Goal: Feedback & Contribution: Leave review/rating

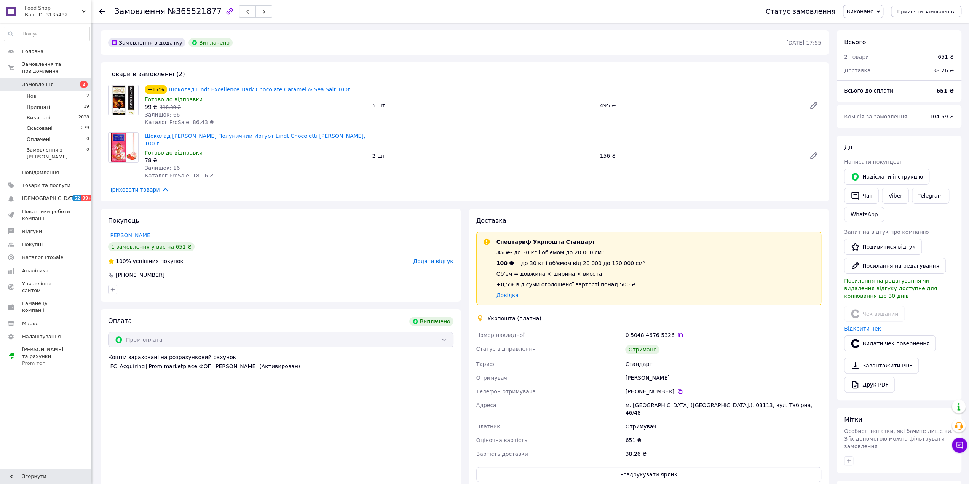
scroll to position [16, 0]
click at [432, 258] on span "Додати відгук" at bounding box center [433, 261] width 40 height 6
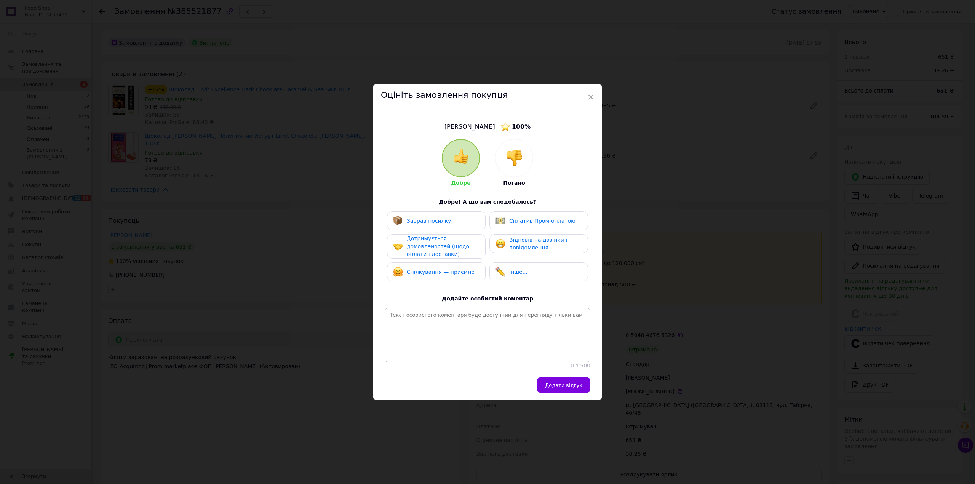
click at [453, 148] on img at bounding box center [460, 155] width 15 height 15
click at [417, 218] on span "Забрав посилку" at bounding box center [429, 221] width 45 height 6
click at [416, 240] on span "Дотримується домовленостей (щодо оплати і доставки)" at bounding box center [438, 246] width 62 height 22
click at [423, 269] on span "Спілкування — приємне" at bounding box center [441, 272] width 68 height 6
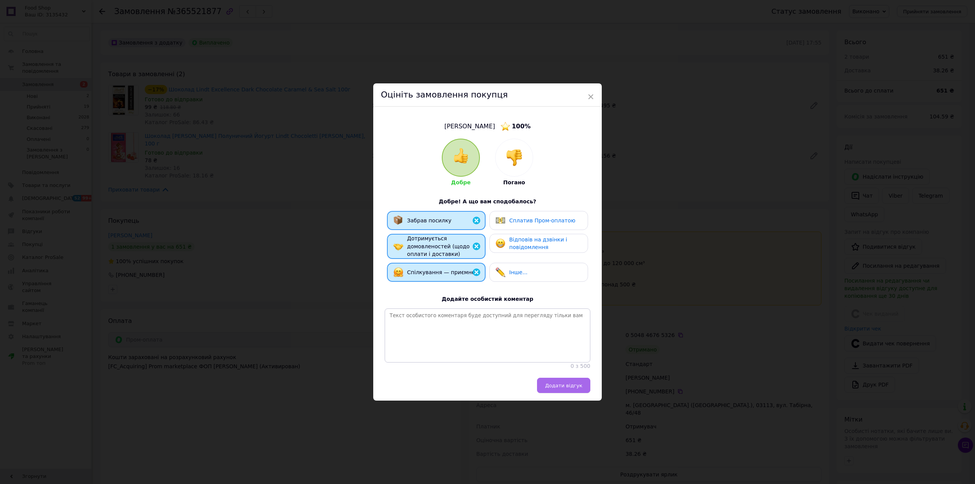
click at [561, 388] on span "Додати відгук" at bounding box center [563, 386] width 37 height 6
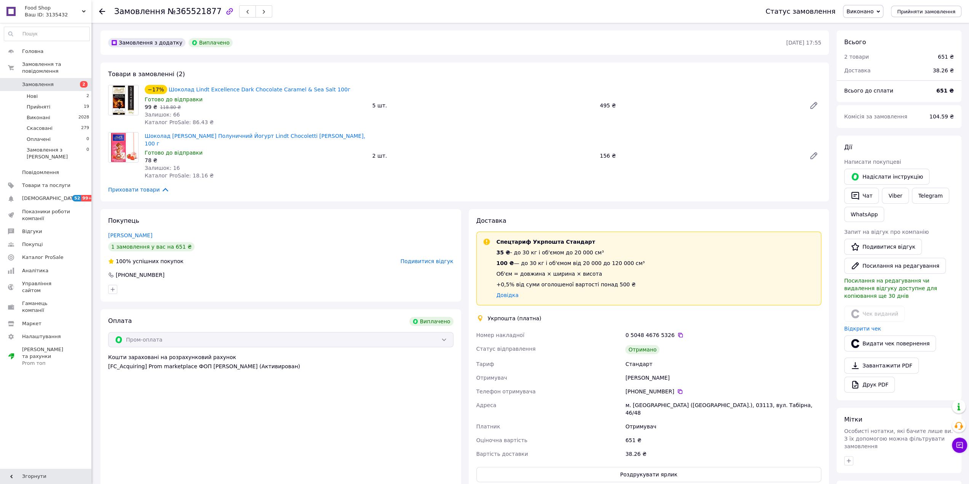
click at [430, 258] on span "Подивитися відгук" at bounding box center [426, 261] width 53 height 6
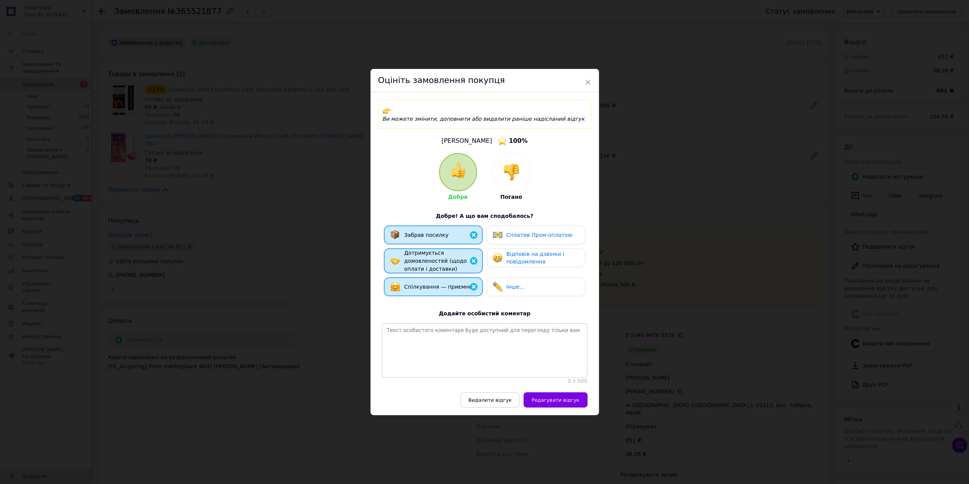
click at [526, 232] on span "Сплатив Пром-оплатою" at bounding box center [539, 235] width 66 height 6
click at [556, 404] on button "Редагувати відгук" at bounding box center [555, 399] width 64 height 15
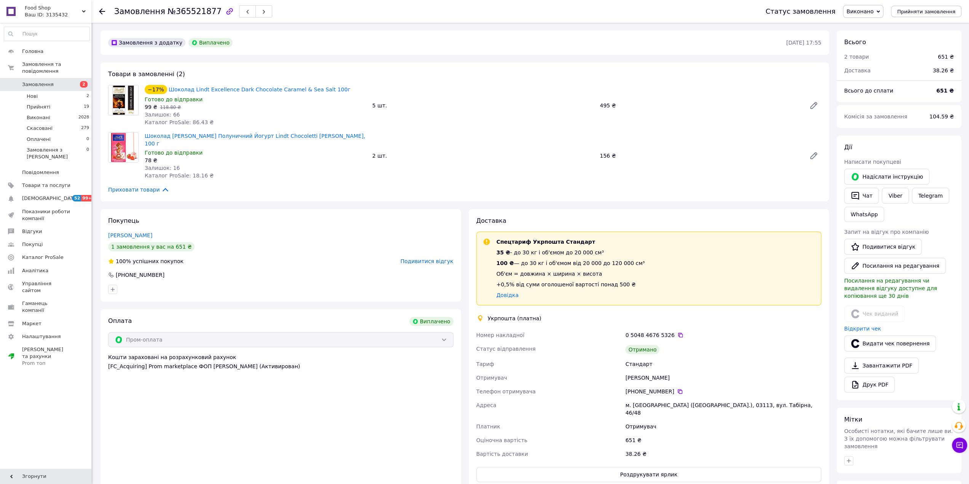
click at [440, 258] on span "Подивитися відгук" at bounding box center [426, 261] width 53 height 6
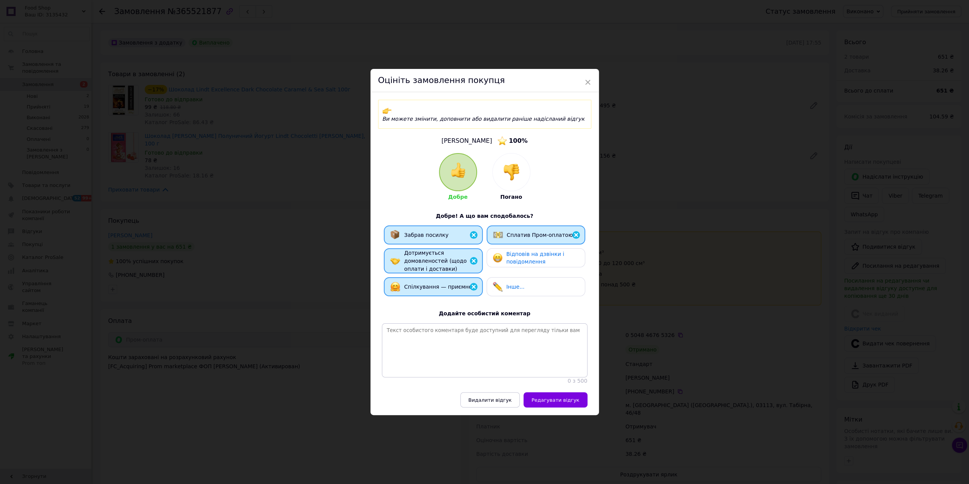
click at [222, 118] on div "× Оцініть замовлення покупця Ви можете змінити, доповнити або видалити раніше н…" at bounding box center [484, 242] width 969 height 484
